Goal: Obtain resource: Download file/media

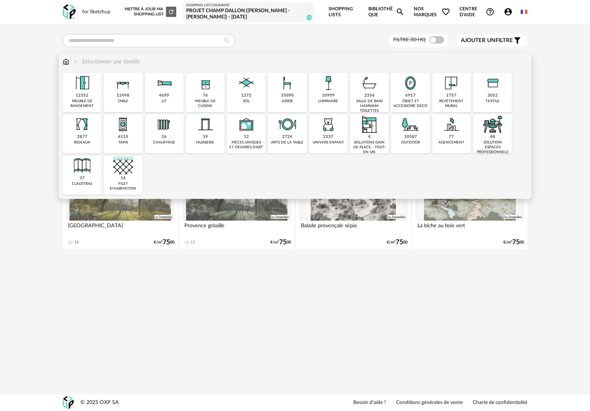
click at [93, 94] on div "12352 meuble de rangement" at bounding box center [82, 92] width 39 height 39
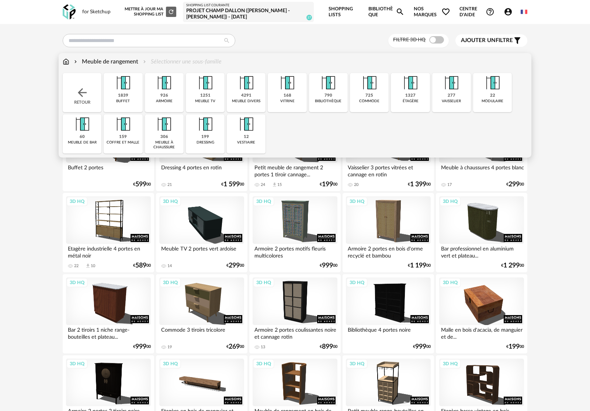
click at [211, 97] on div "1251 meuble tv" at bounding box center [205, 92] width 39 height 39
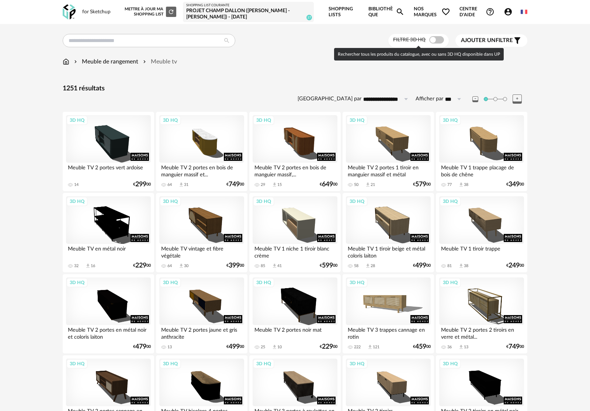
click at [432, 37] on span at bounding box center [436, 39] width 15 height 7
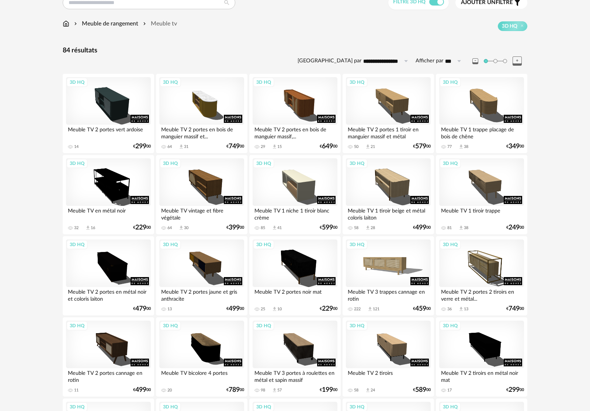
scroll to position [26, 0]
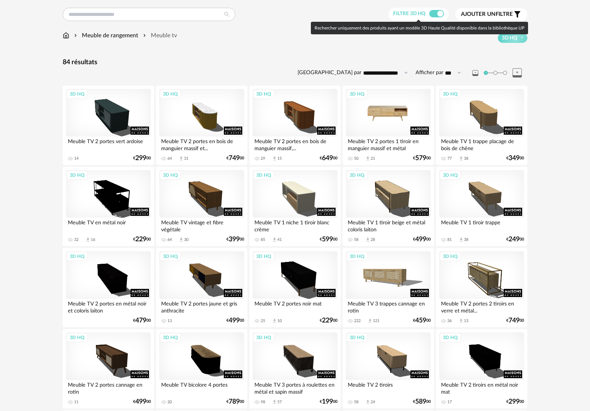
click at [398, 118] on div "3D HQ" at bounding box center [388, 113] width 85 height 48
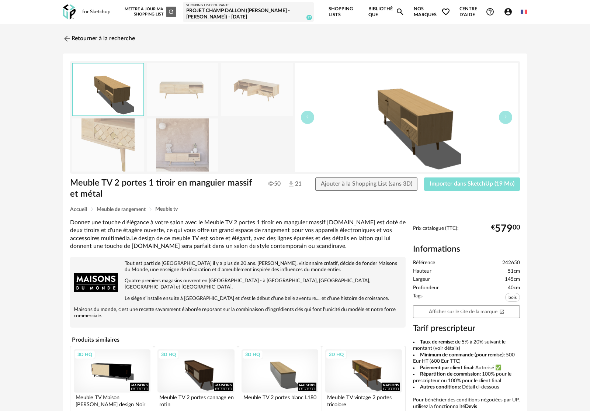
click at [460, 187] on span "Importer dans SketchUp (19 Mo)" at bounding box center [472, 184] width 85 height 6
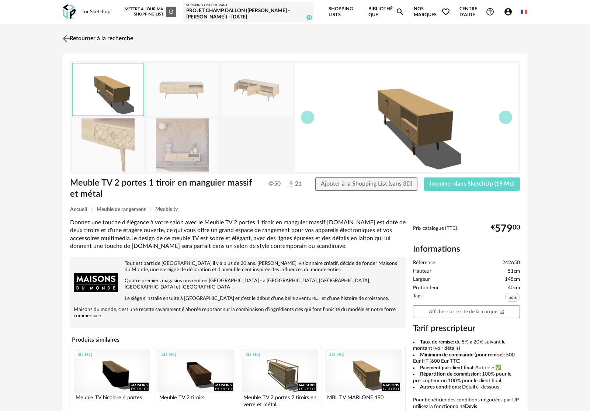
click at [126, 37] on link "Retourner à la recherche" at bounding box center [97, 39] width 72 height 16
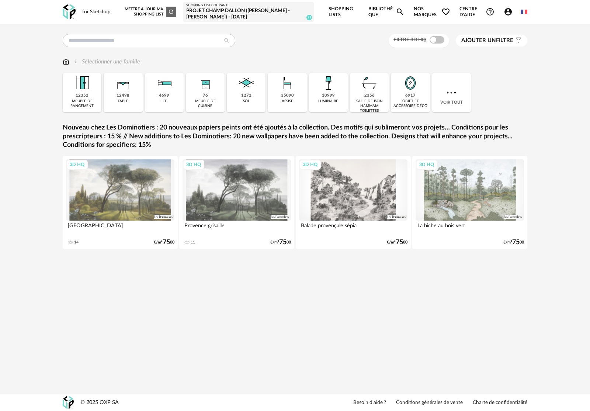
click at [85, 108] on div "meuble de rangement" at bounding box center [82, 104] width 34 height 10
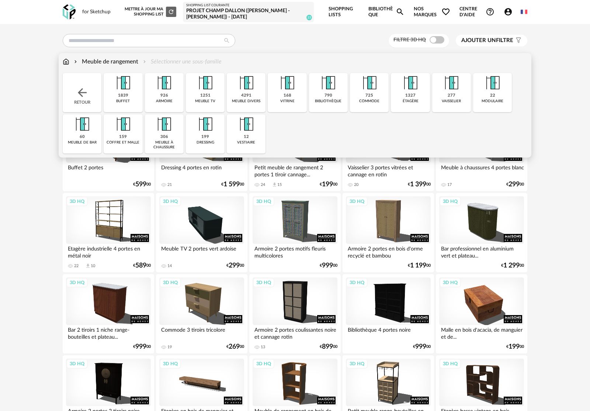
click at [126, 99] on div "buffet" at bounding box center [123, 101] width 14 height 5
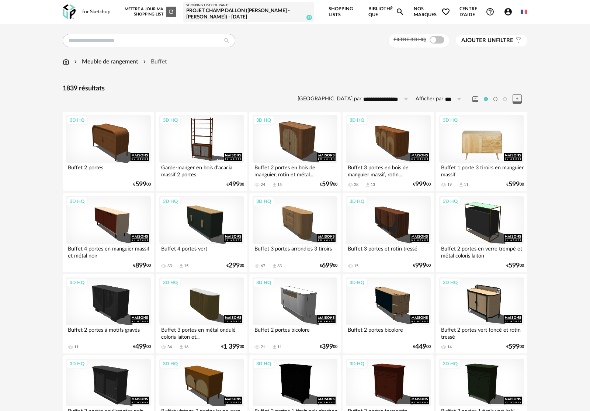
click at [486, 147] on div "3D HQ" at bounding box center [481, 139] width 85 height 48
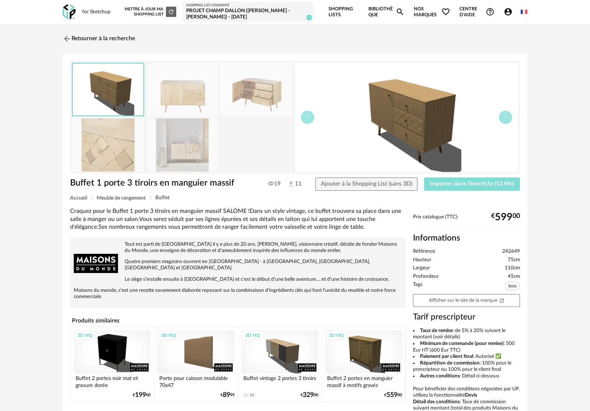
click at [486, 183] on span "Importer dans SketchUp (13 Mo)" at bounding box center [472, 184] width 85 height 6
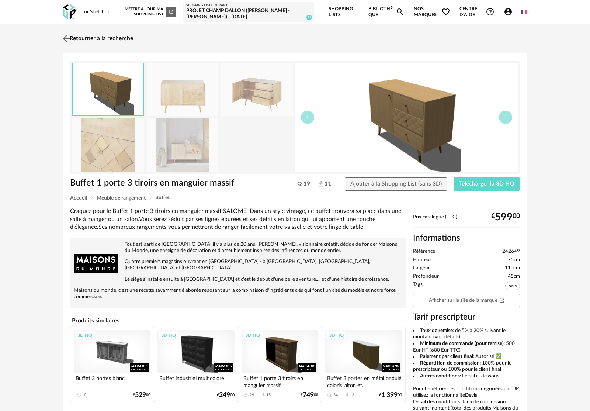
click at [114, 38] on link "Retourner à la recherche" at bounding box center [97, 39] width 72 height 16
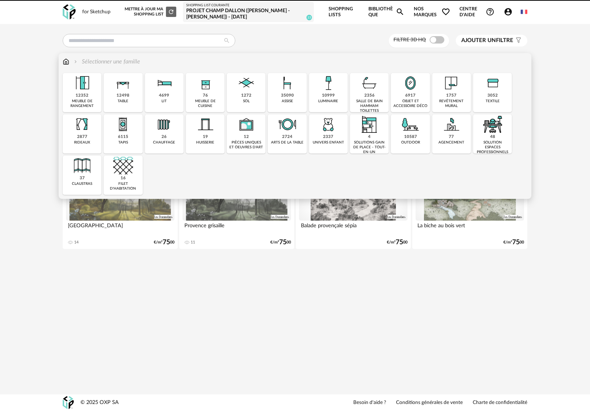
click at [82, 90] on img at bounding box center [82, 83] width 20 height 20
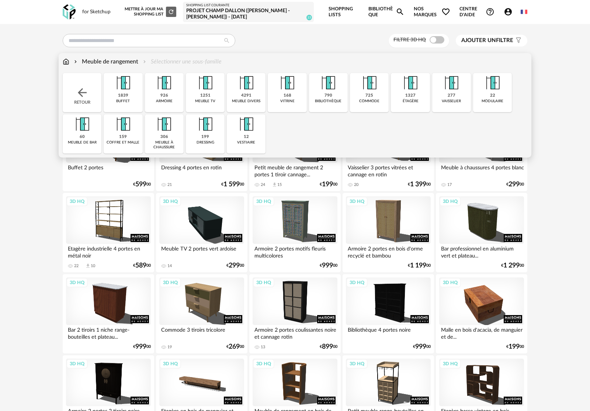
click at [375, 94] on div "725 commode" at bounding box center [369, 92] width 39 height 39
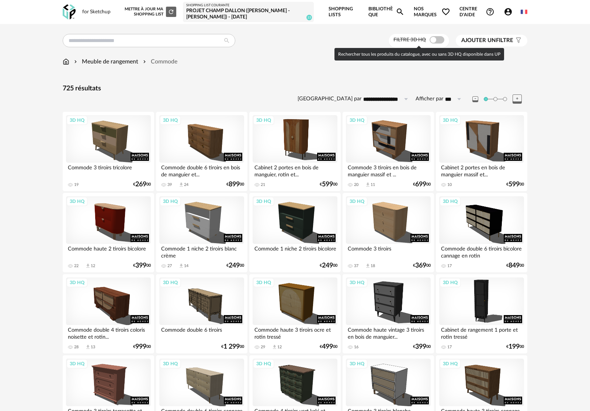
click at [436, 41] on span at bounding box center [437, 39] width 15 height 7
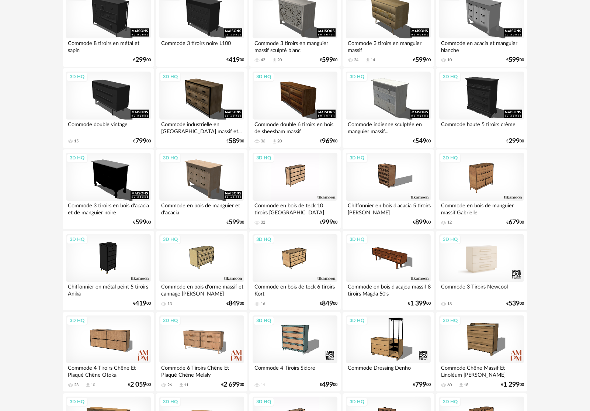
scroll to position [684, 0]
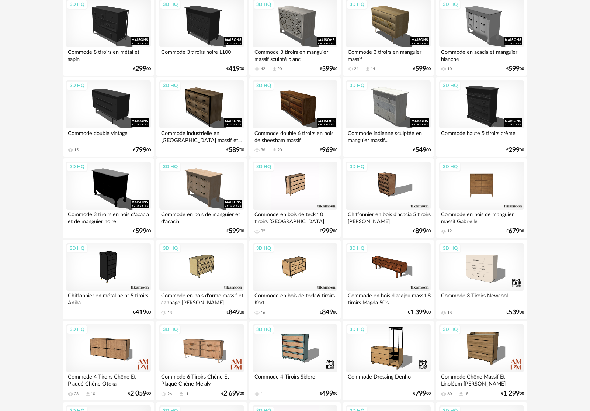
click at [495, 196] on div "3D HQ" at bounding box center [481, 186] width 85 height 48
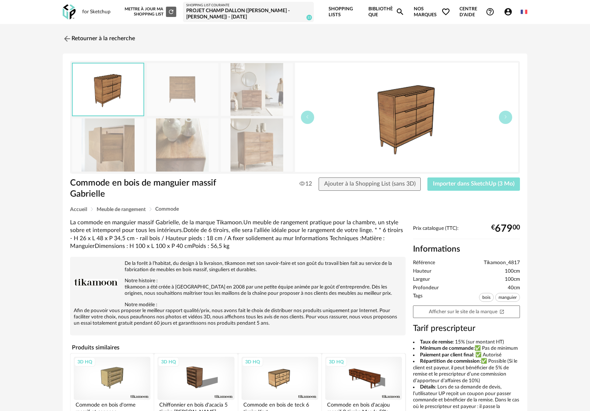
click at [478, 183] on span "Importer dans SketchUp (3 Mo)" at bounding box center [474, 184] width 82 height 6
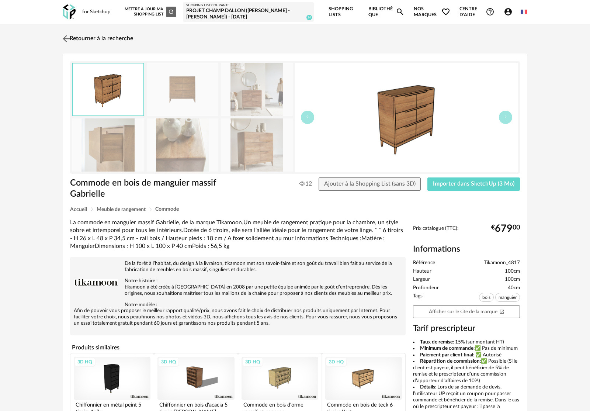
click at [99, 39] on link "Retourner à la recherche" at bounding box center [97, 39] width 72 height 16
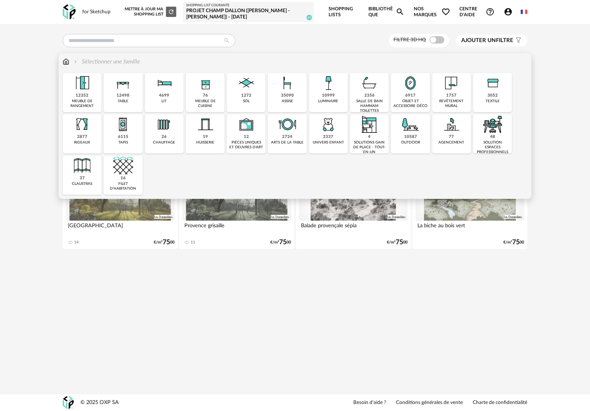
click at [408, 91] on img at bounding box center [411, 83] width 20 height 20
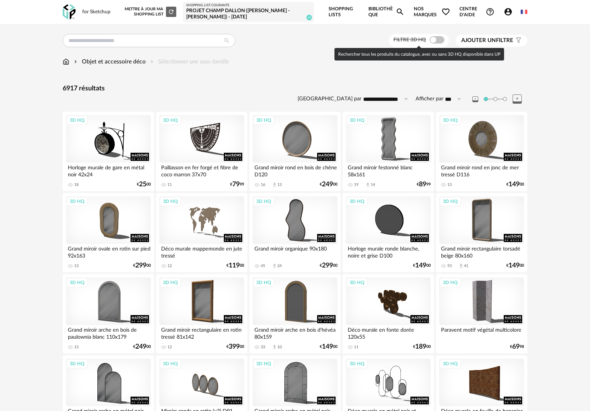
click at [439, 40] on span at bounding box center [437, 39] width 15 height 7
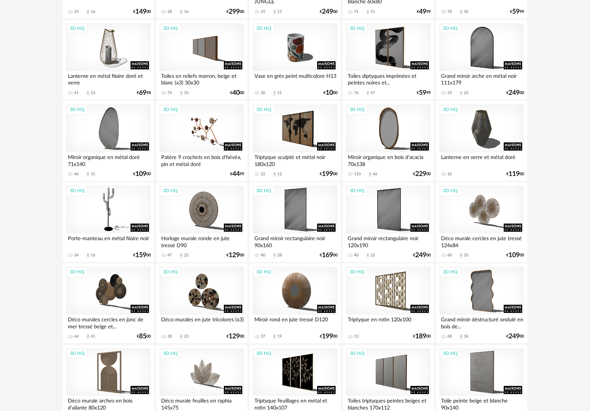
scroll to position [623, 0]
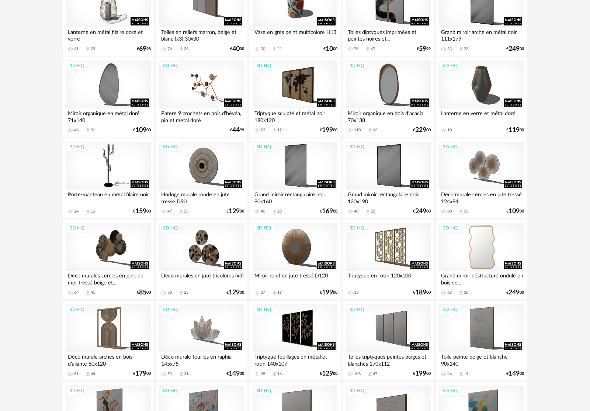
click at [489, 257] on div "3D HQ" at bounding box center [481, 247] width 85 height 48
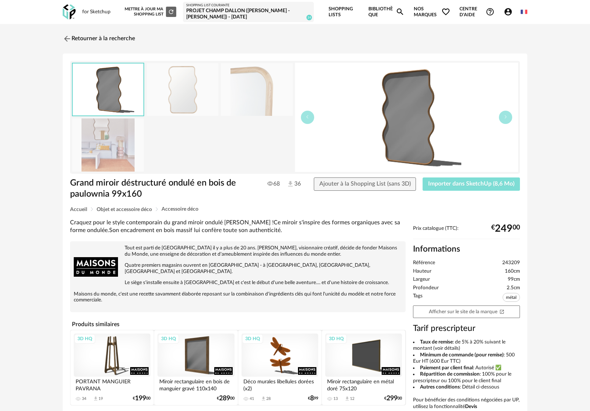
click at [490, 185] on span "Importer dans SketchUp (8,6 Mo)" at bounding box center [471, 184] width 86 height 6
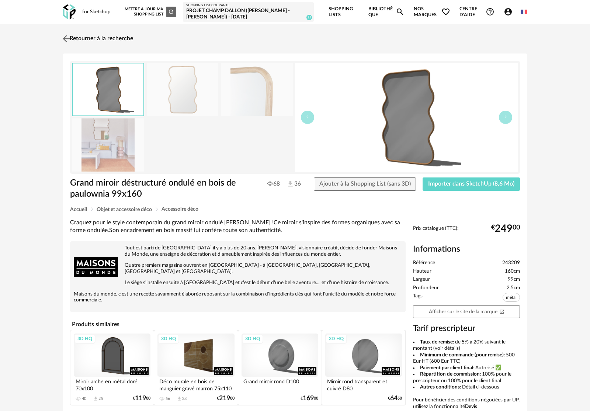
click at [104, 38] on link "Retourner à la recherche" at bounding box center [97, 39] width 72 height 16
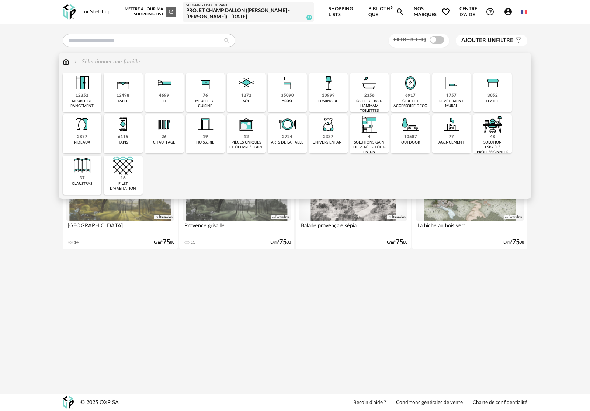
click at [251, 136] on div "12 pièces uniques et oeuvres d'art" at bounding box center [246, 133] width 39 height 39
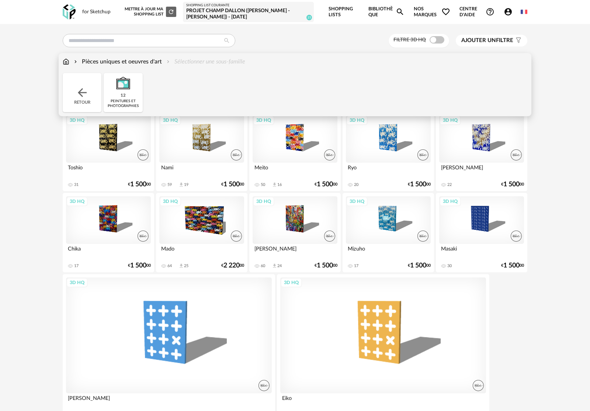
click at [85, 93] on img at bounding box center [82, 92] width 13 height 13
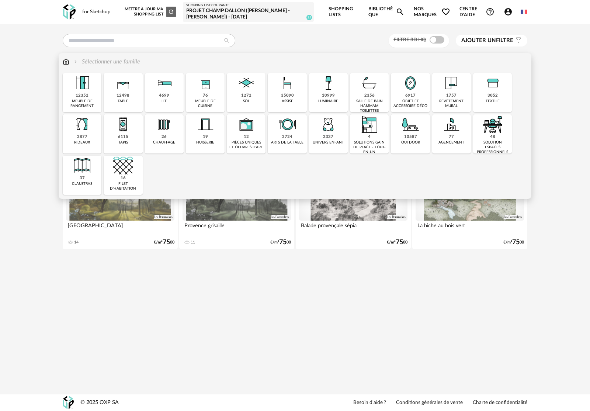
click at [86, 131] on img at bounding box center [82, 124] width 20 height 20
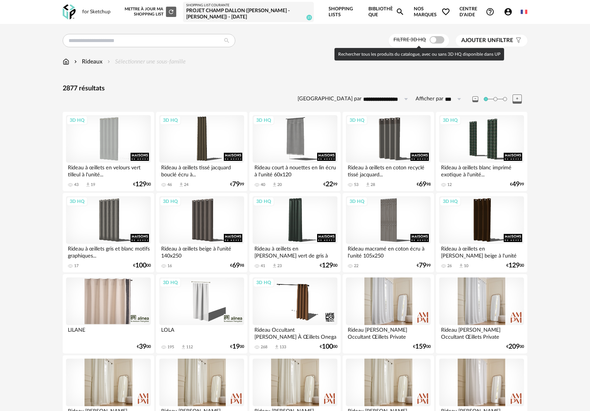
click at [436, 39] on span at bounding box center [437, 39] width 15 height 7
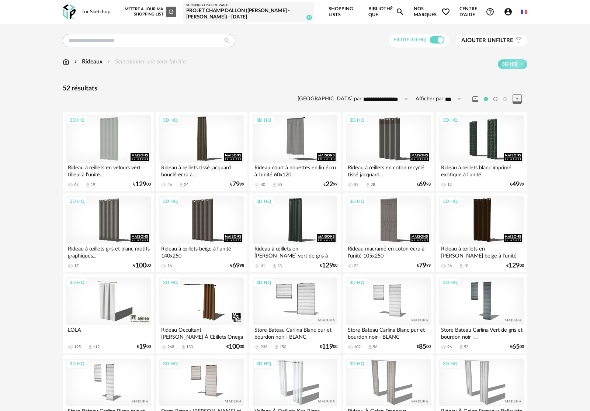
click at [94, 58] on div "Rideaux" at bounding box center [88, 62] width 30 height 8
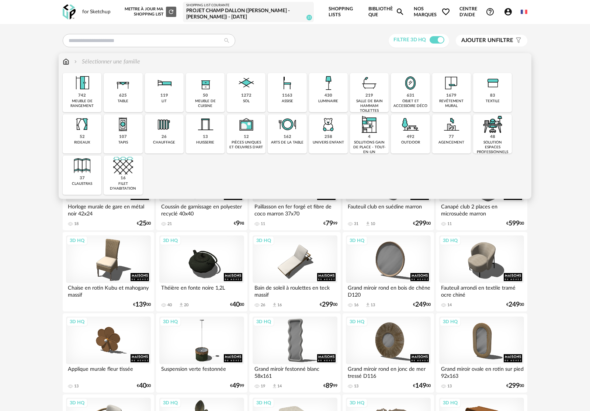
click at [449, 99] on div "revêtement mural" at bounding box center [451, 104] width 34 height 10
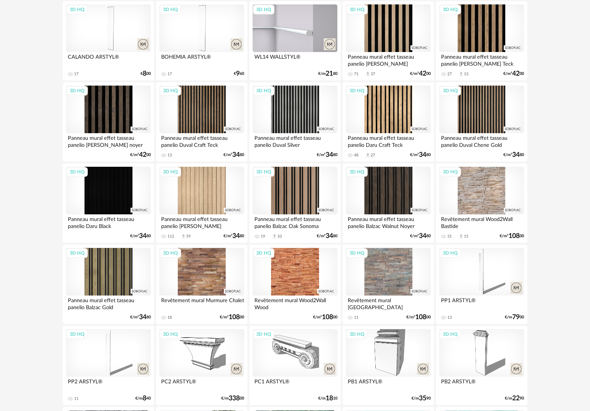
scroll to position [867, 0]
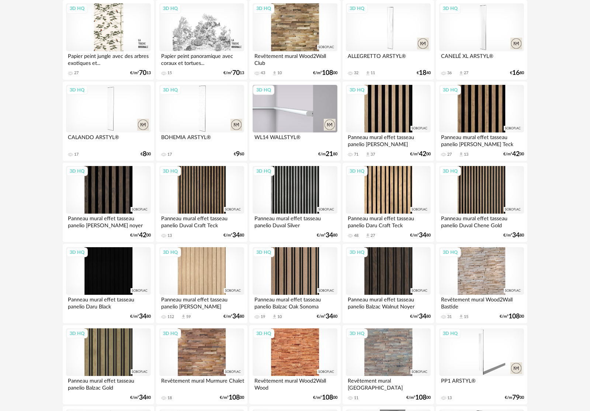
scroll to position [830, 0]
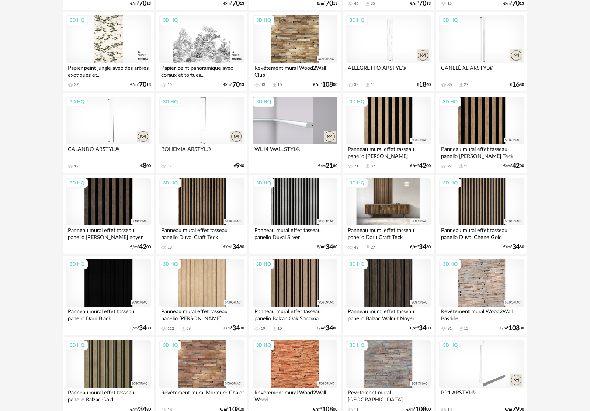
click at [389, 213] on div "3D HQ" at bounding box center [388, 202] width 85 height 48
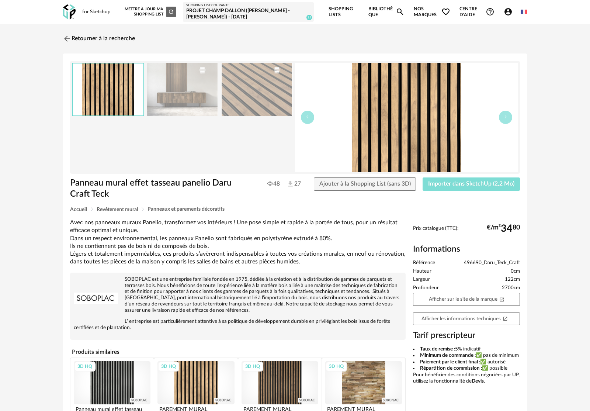
click at [453, 188] on button "Importer dans SketchUp (2,2 Mo)" at bounding box center [471, 183] width 97 height 13
